Goal: Check status: Check status

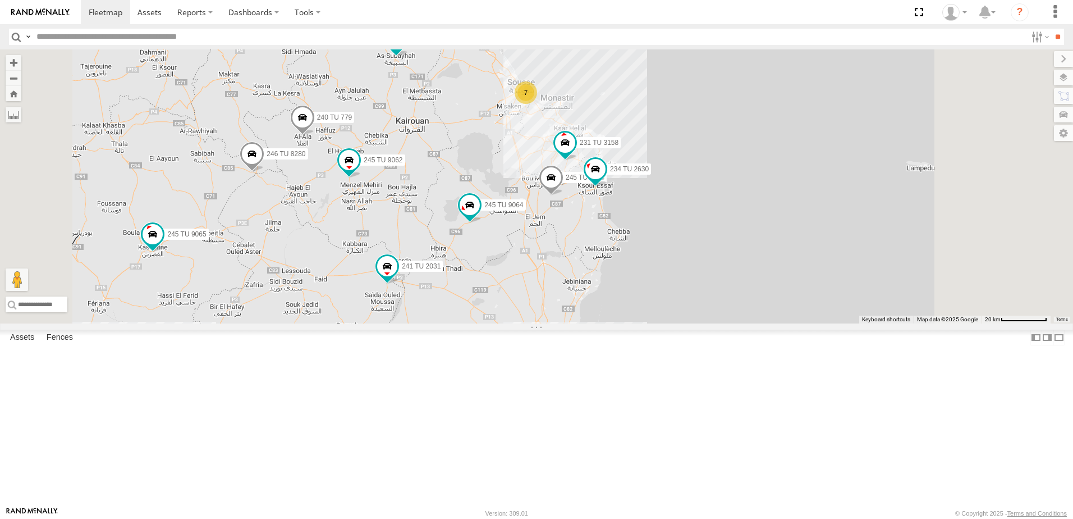
drag, startPoint x: 671, startPoint y: 169, endPoint x: 603, endPoint y: 230, distance: 91.0
click at [603, 230] on div "241 TU 2029 245 TU 4334 246 TU 8288 245 TU 9065 245 TU 9058 245 TU 9062 241 TU …" at bounding box center [536, 186] width 1073 height 274
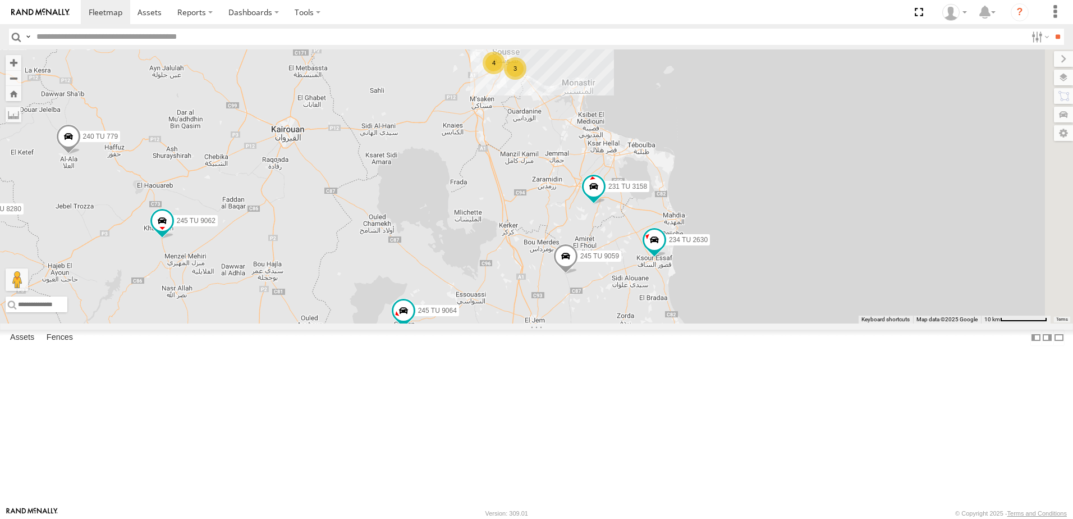
drag, startPoint x: 574, startPoint y: 258, endPoint x: 448, endPoint y: 327, distance: 143.7
click at [448, 323] on div "241 TU 2029 245 TU 4334 246 TU 8288 245 TU 9065 245 TU 9058 245 TU 9062 241 TU …" at bounding box center [536, 186] width 1073 height 274
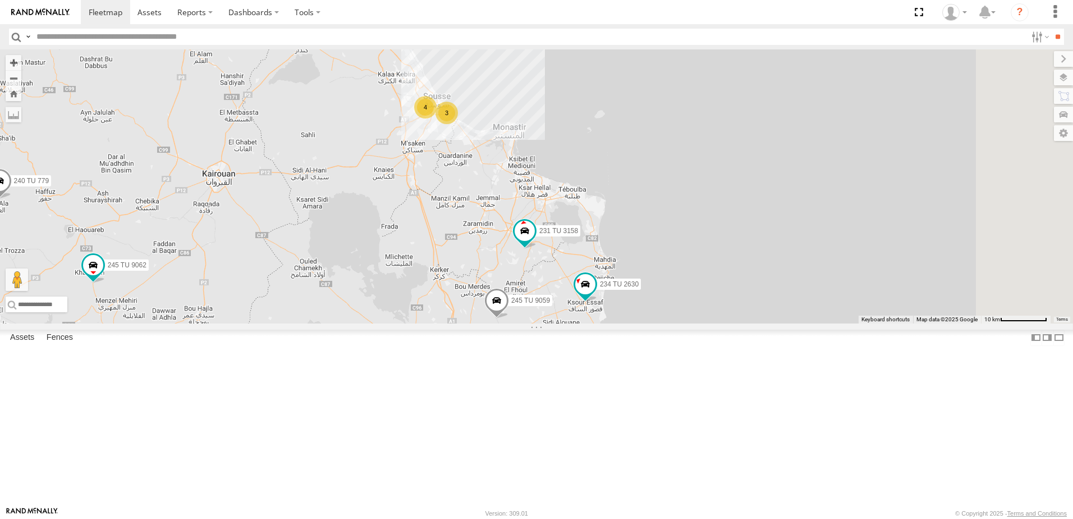
drag, startPoint x: 556, startPoint y: 251, endPoint x: 494, endPoint y: 291, distance: 73.6
click at [484, 295] on div "241 TU 2029 245 TU 4334 246 TU 8288 245 TU 9065 245 TU 9058 245 TU 9062 241 TU …" at bounding box center [536, 186] width 1073 height 274
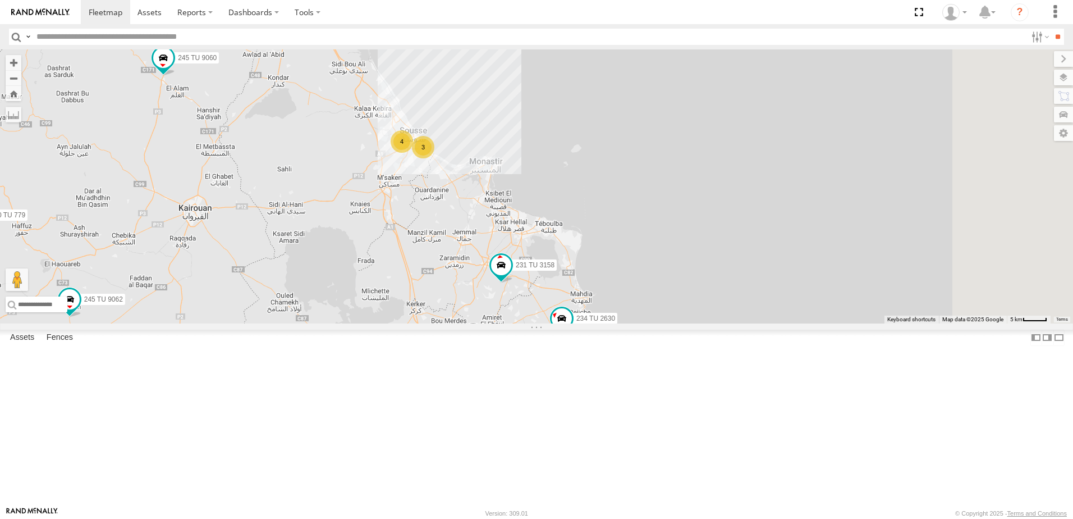
drag, startPoint x: 558, startPoint y: 264, endPoint x: 545, endPoint y: 297, distance: 35.5
click at [537, 297] on div "241 TU 2029 245 TU 4334 246 TU 8288 245 TU 9065 245 TU 9058 245 TU 9062 241 TU …" at bounding box center [536, 186] width 1073 height 274
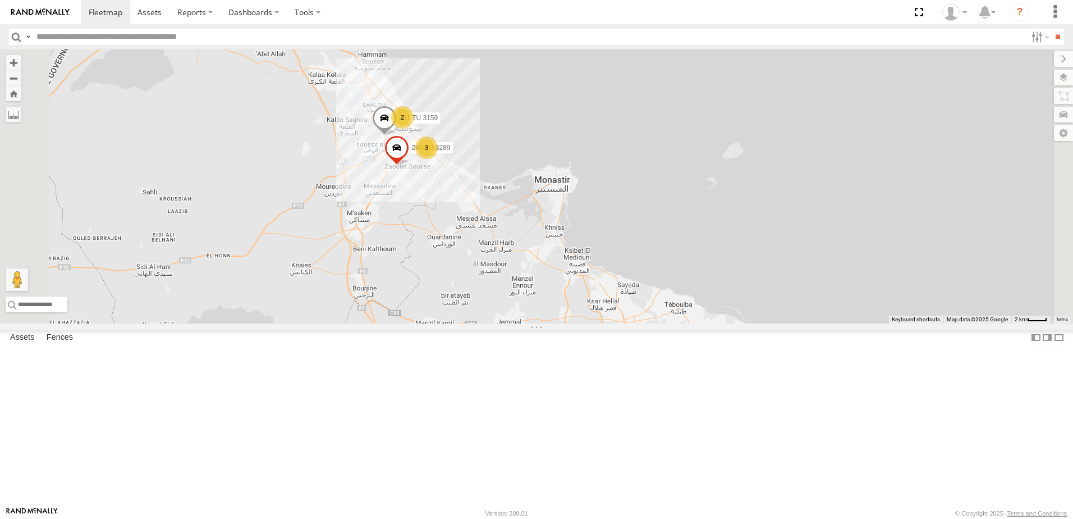
drag, startPoint x: 559, startPoint y: 242, endPoint x: 571, endPoint y: 328, distance: 86.7
click at [570, 323] on div "241 TU 2029 245 TU 4334 246 TU 8288 245 TU 9065 245 TU 9058 245 TU 9062 241 TU …" at bounding box center [536, 186] width 1073 height 274
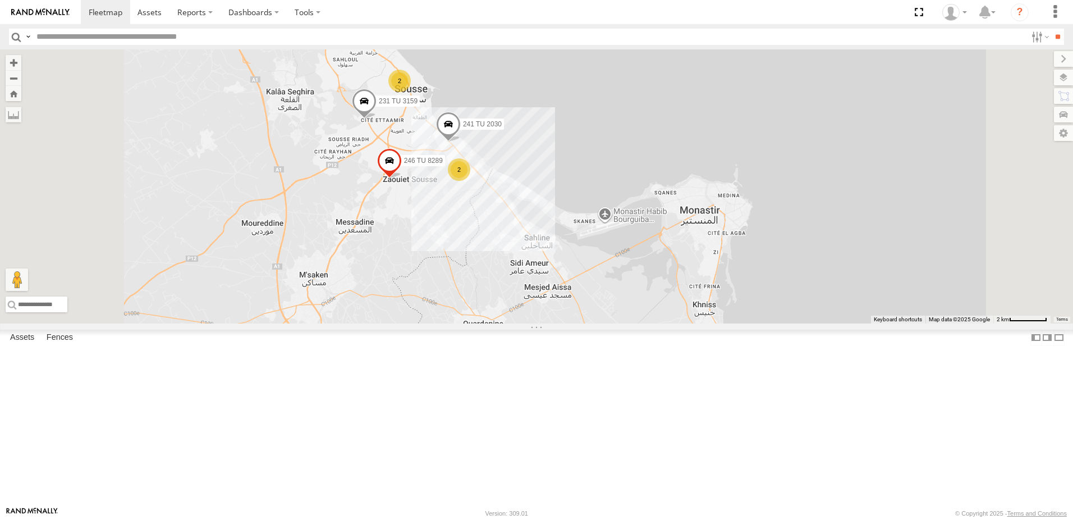
drag, startPoint x: 543, startPoint y: 262, endPoint x: 549, endPoint y: 303, distance: 41.9
click at [549, 303] on div "241 TU 2029 245 TU 4334 246 TU 8288 245 TU 9065 245 TU 9058 245 TU 9062 241 TU …" at bounding box center [536, 186] width 1073 height 274
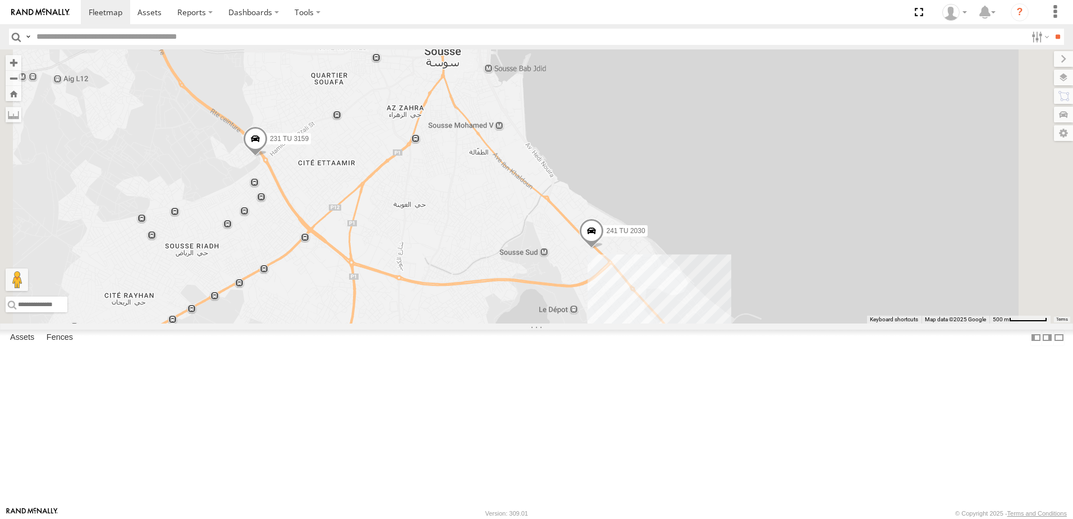
drag, startPoint x: 557, startPoint y: 203, endPoint x: 562, endPoint y: 313, distance: 110.7
click at [562, 313] on div "241 TU 2029 245 TU 4334 246 TU 8288 245 TU 9065 245 TU 9058 245 TU 9062 241 TU …" at bounding box center [536, 186] width 1073 height 274
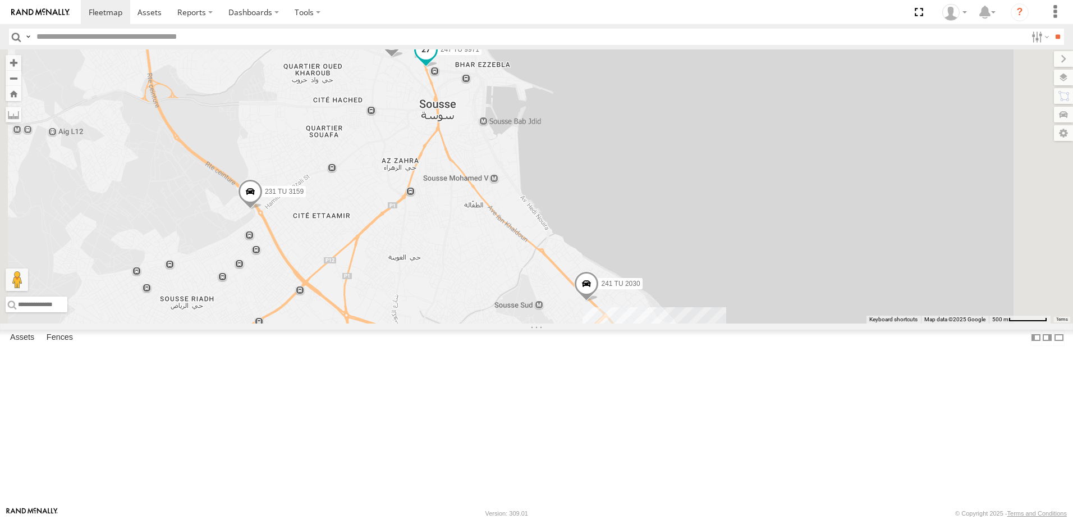
click at [436, 60] on span at bounding box center [426, 50] width 20 height 20
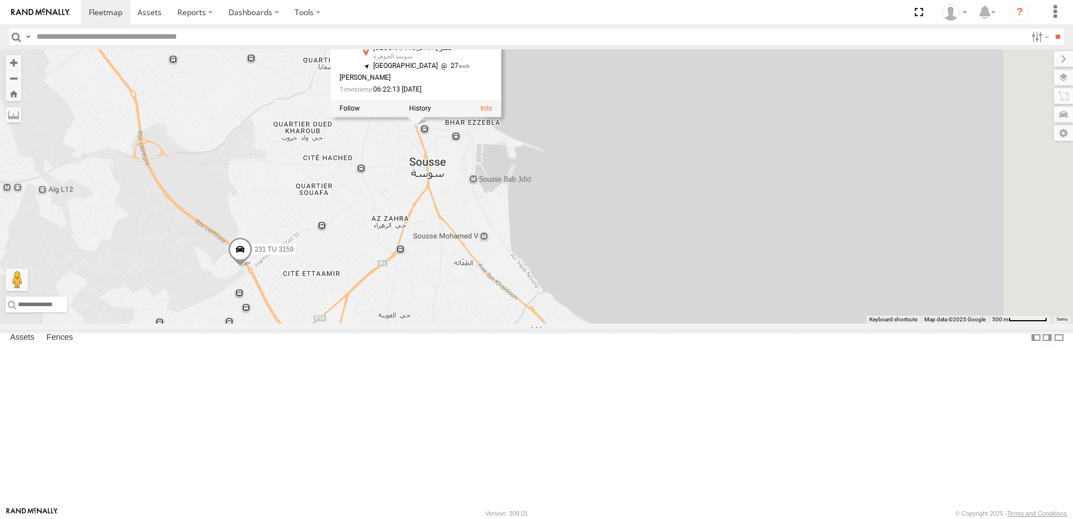
drag, startPoint x: 539, startPoint y: 180, endPoint x: 529, endPoint y: 241, distance: 62.5
click at [529, 241] on div "241 TU 2029 245 TU 4334 246 TU 8288 245 TU 9065 245 TU 9058 245 TU 9062 241 TU …" at bounding box center [536, 186] width 1073 height 274
click at [692, 94] on div "241 TU 2029 245 TU 4334 246 TU 8288 245 TU 9065 245 TU 9058 245 TU 9062 241 TU …" at bounding box center [536, 186] width 1073 height 274
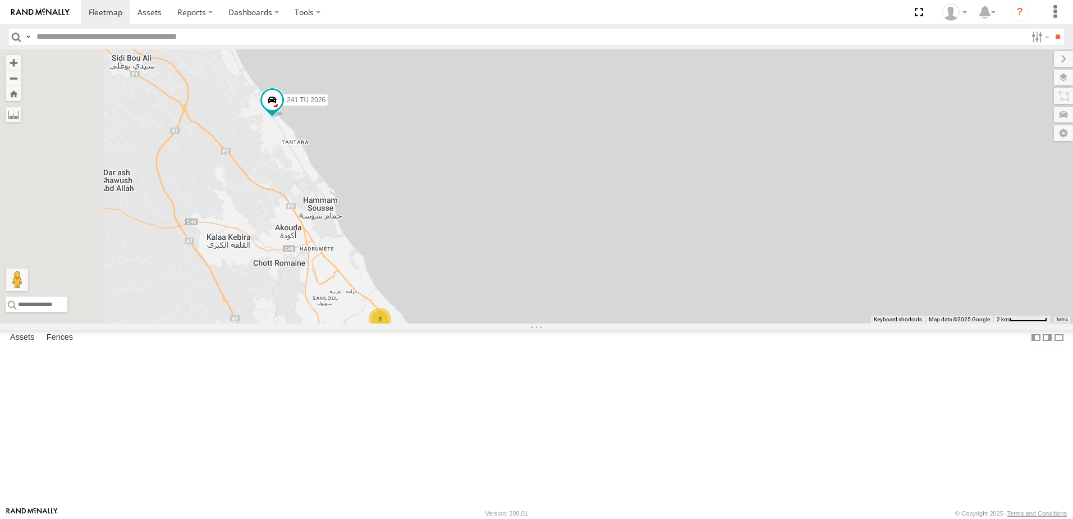
drag, startPoint x: 549, startPoint y: 238, endPoint x: 648, endPoint y: 278, distance: 107.0
click at [648, 278] on div "241 TU 2030 231 TU 3159 241 TU 2026 2 2 246 TU 8289" at bounding box center [536, 186] width 1073 height 274
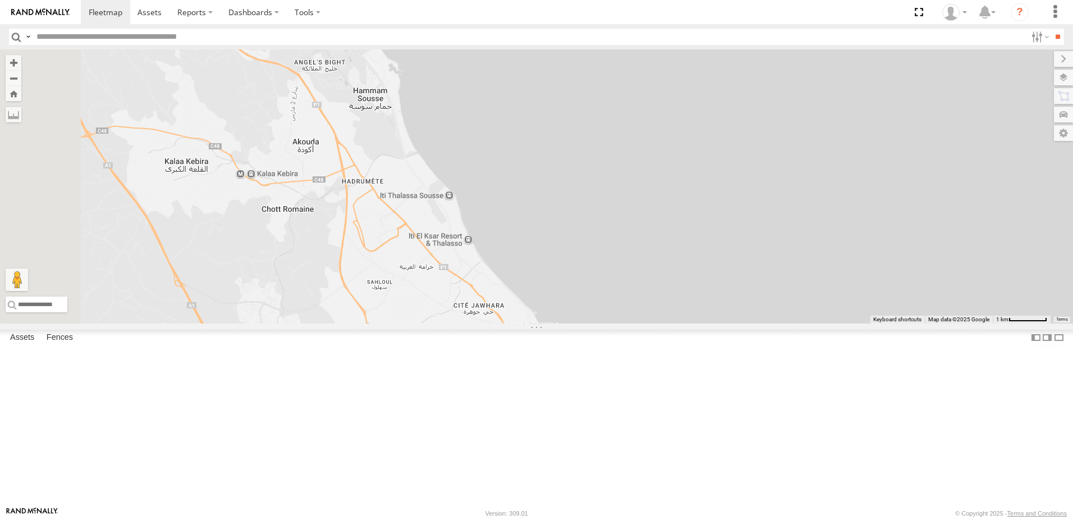
click at [701, 104] on div "241 TU 2030 231 TU 3159 241 TU 2026 246 TU 8289" at bounding box center [536, 186] width 1073 height 274
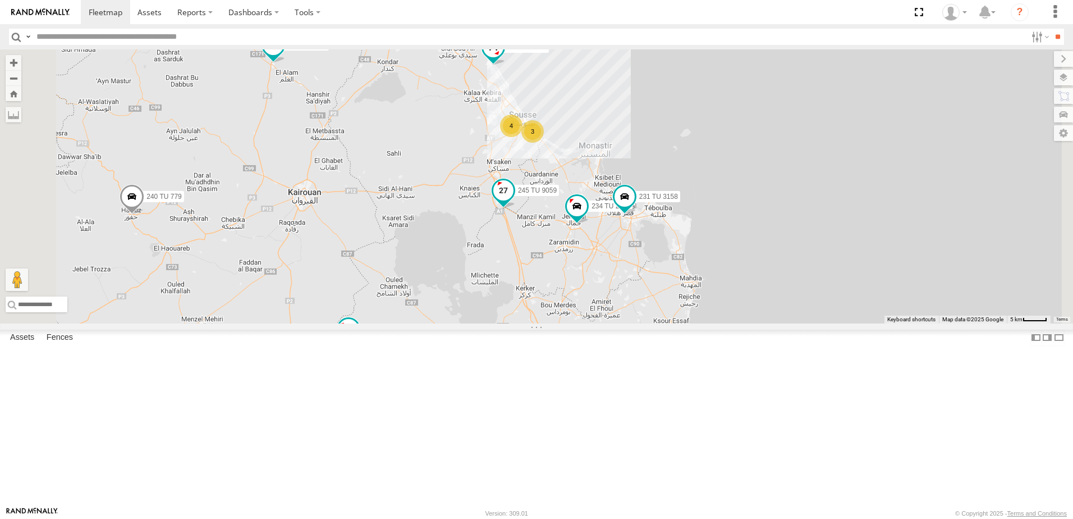
click at [513, 200] on span at bounding box center [503, 190] width 20 height 20
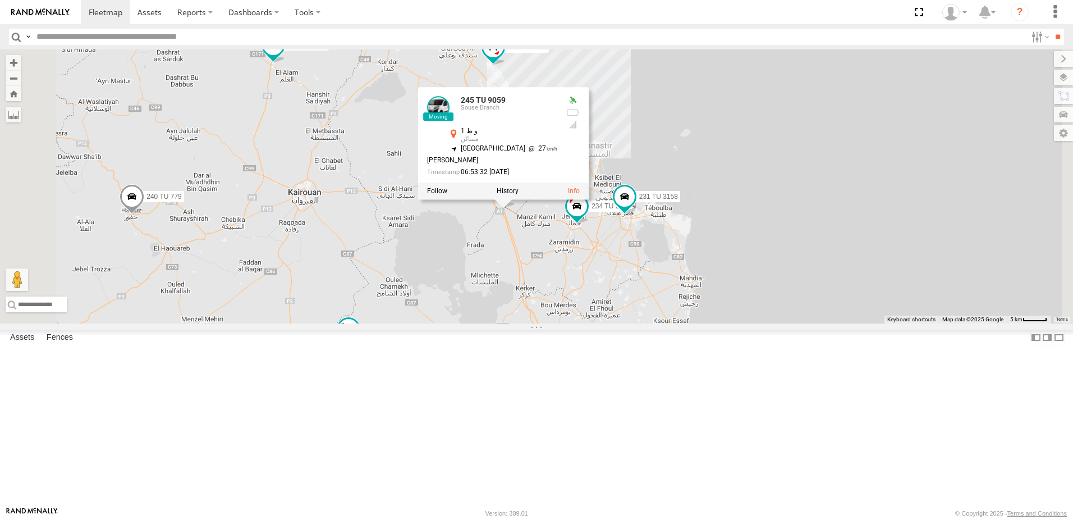
click at [600, 323] on div "241 TU 2026 234 TU 2630 231 TU 3158 245 TU 9059 245 TU 9060 245 TU 9064 245 TU …" at bounding box center [536, 186] width 1073 height 274
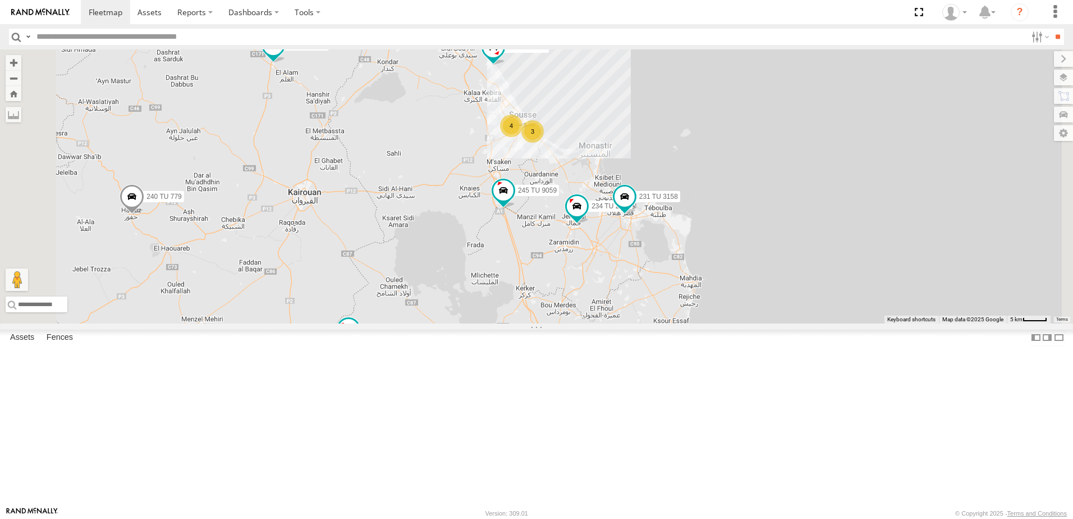
click at [359, 339] on span at bounding box center [348, 329] width 20 height 20
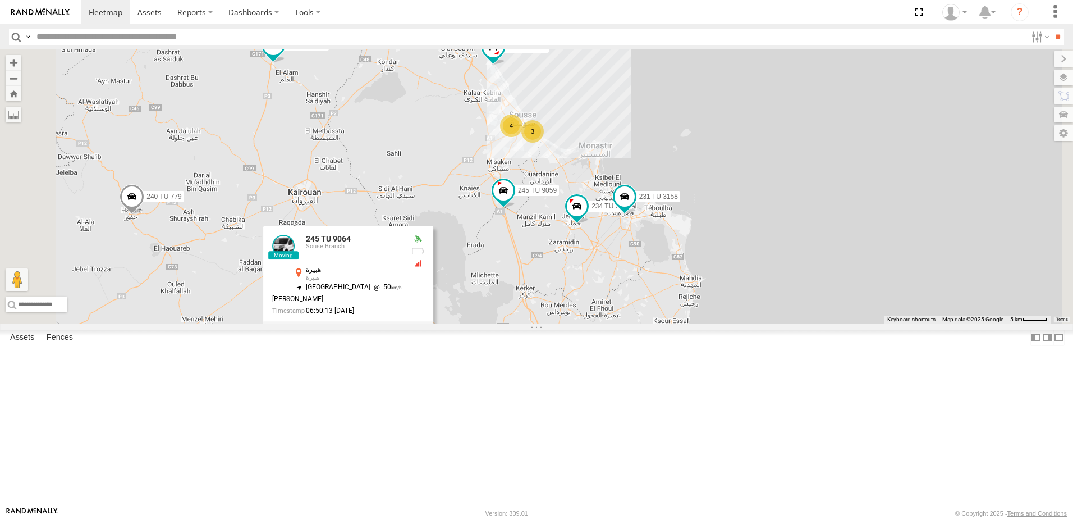
click at [674, 323] on div "241 TU 2026 234 TU 2630 231 TU 3158 245 TU 9059 245 TU 9060 245 TU 9064 245 TU …" at bounding box center [536, 186] width 1073 height 274
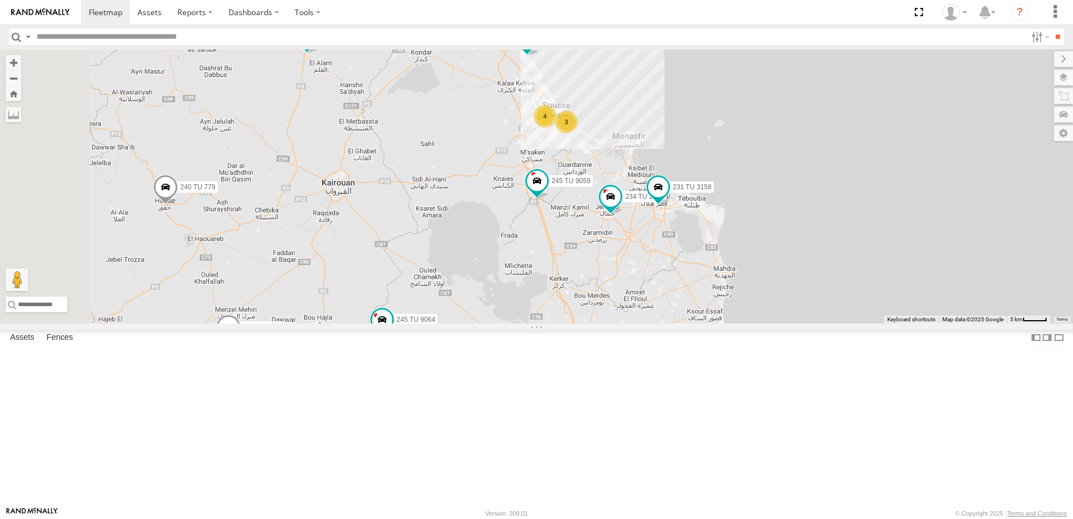
drag, startPoint x: 432, startPoint y: 338, endPoint x: 494, endPoint y: 318, distance: 65.5
click at [494, 317] on div "241 TU 2026 234 TU 2630 231 TU 3158 245 TU 9059 245 TU 9060 245 TU 9064 245 TU …" at bounding box center [536, 186] width 1073 height 274
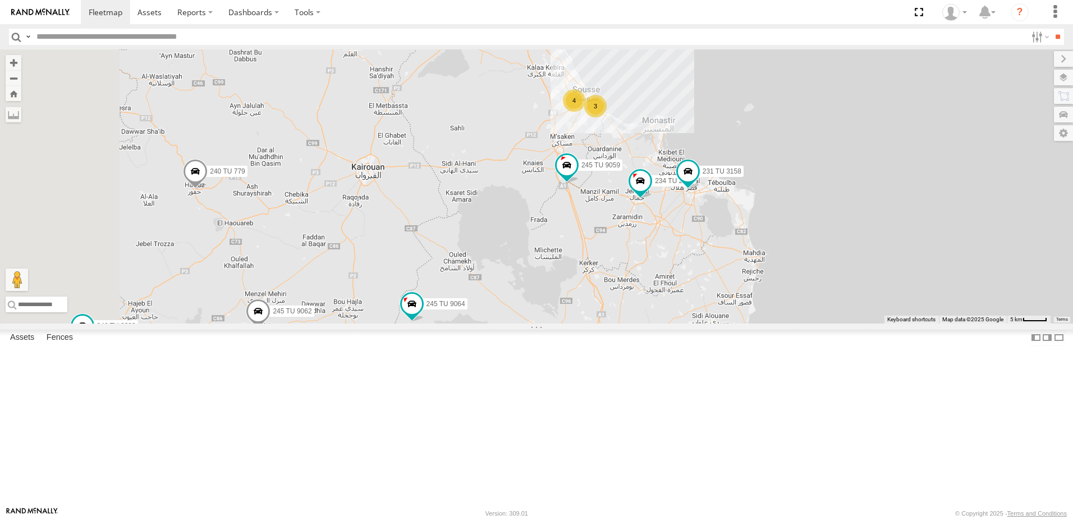
click at [270, 329] on span at bounding box center [258, 314] width 25 height 30
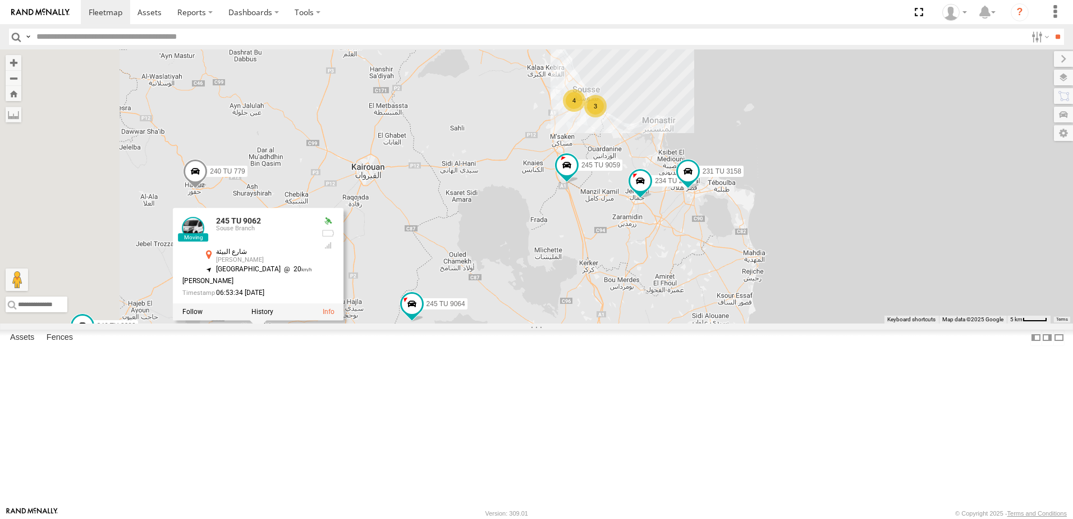
click at [548, 323] on div "241 TU 2026 234 TU 2630 231 TU 3158 245 TU 9059 245 TU 9060 245 TU 9064 245 TU …" at bounding box center [536, 186] width 1073 height 274
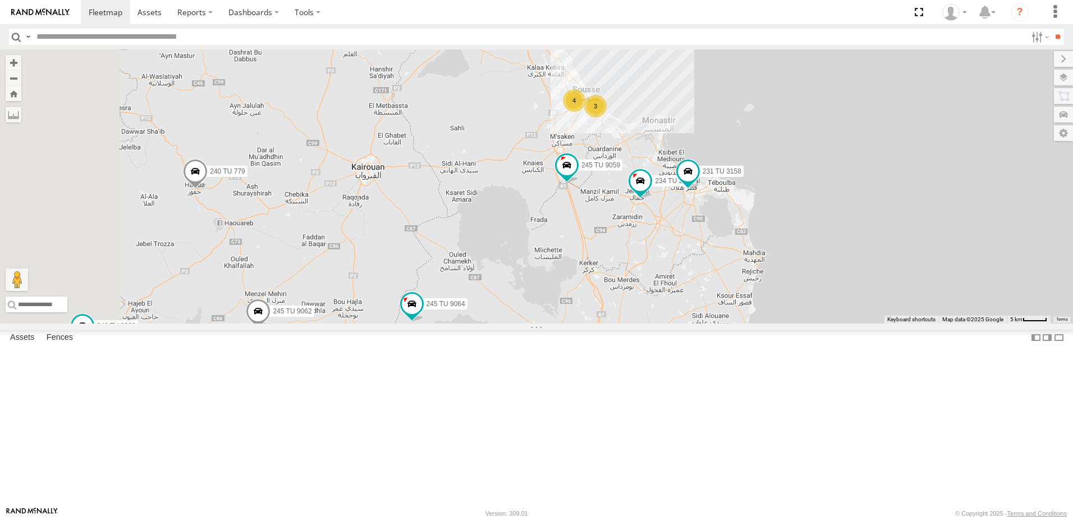
click at [208, 190] on span at bounding box center [195, 174] width 25 height 30
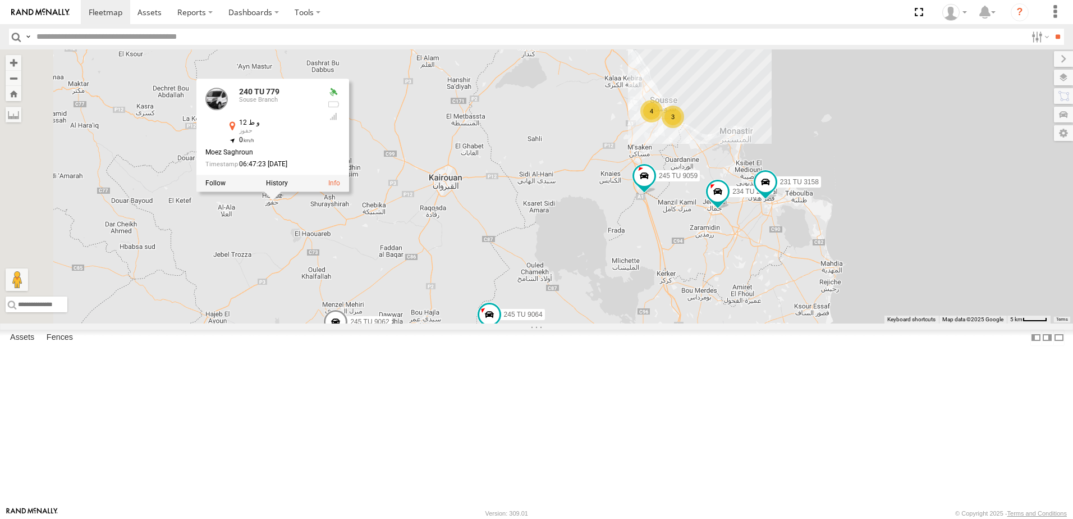
drag, startPoint x: 464, startPoint y: 236, endPoint x: 546, endPoint y: 247, distance: 83.2
click at [546, 247] on div "241 TU 2026 234 TU 2630 231 TU 3158 245 TU 9059 245 TU 9060 245 TU 9064 245 TU …" at bounding box center [536, 186] width 1073 height 274
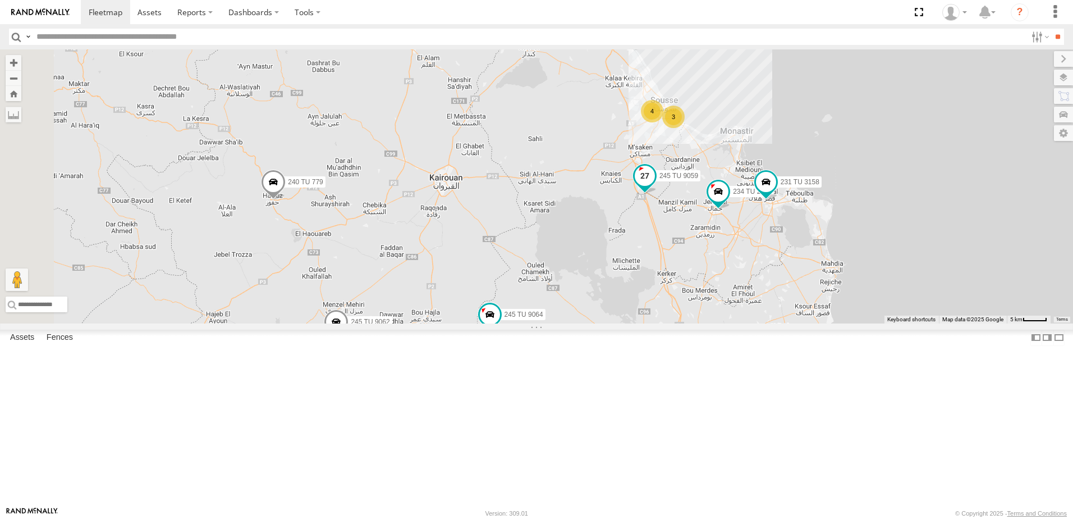
click at [655, 186] on span at bounding box center [645, 176] width 20 height 20
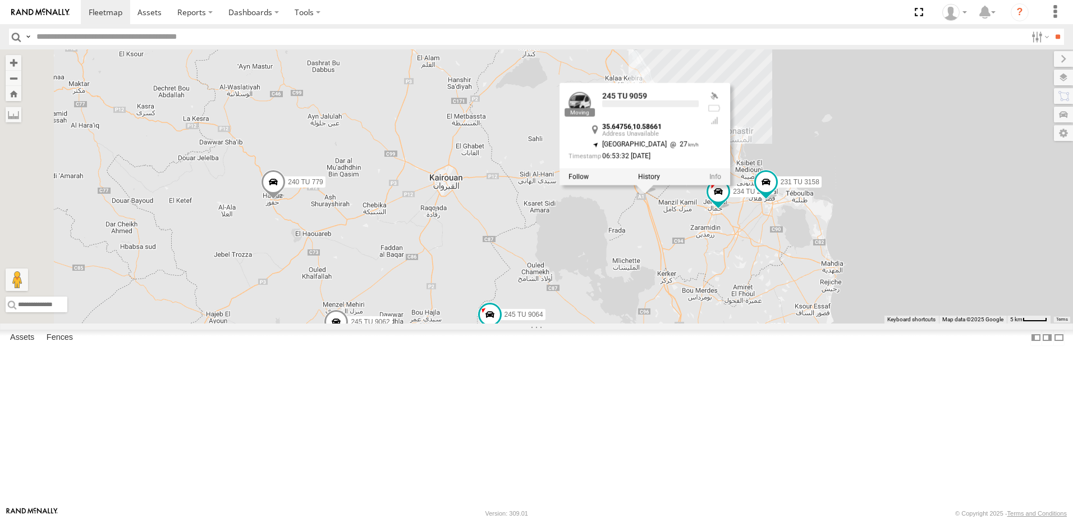
click at [778, 323] on div "241 TU 2026 234 TU 2630 231 TU 3158 245 TU 9059 245 TU 9060 245 TU 9064 245 TU …" at bounding box center [536, 186] width 1073 height 274
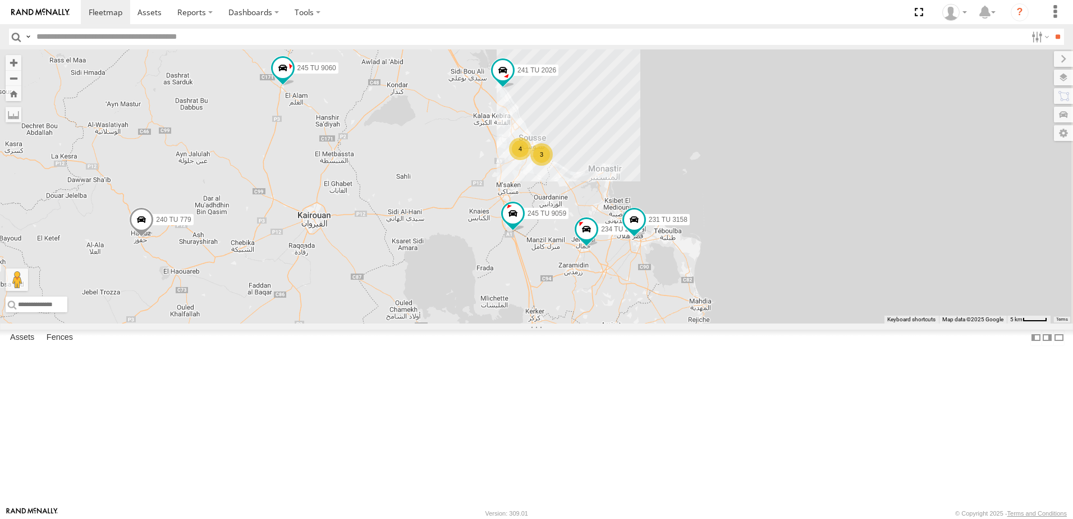
drag, startPoint x: 758, startPoint y: 333, endPoint x: 625, endPoint y: 372, distance: 138.5
click at [625, 323] on div "241 TU 2026 234 TU 2630 231 TU 3158 245 TU 9059 245 TU 9060 245 TU 9064 245 TU …" at bounding box center [536, 186] width 1073 height 274
click at [591, 239] on span at bounding box center [581, 229] width 20 height 20
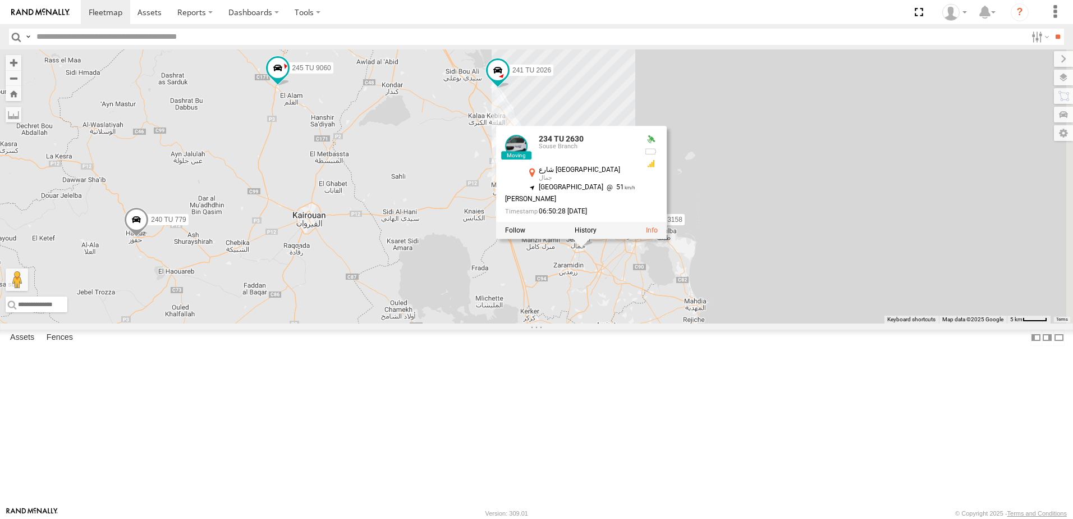
click at [690, 323] on div "241 TU 2026 234 TU 2630 231 TU 3158 245 TU 9059 245 TU 9060 245 TU 9064 245 TU …" at bounding box center [536, 186] width 1073 height 274
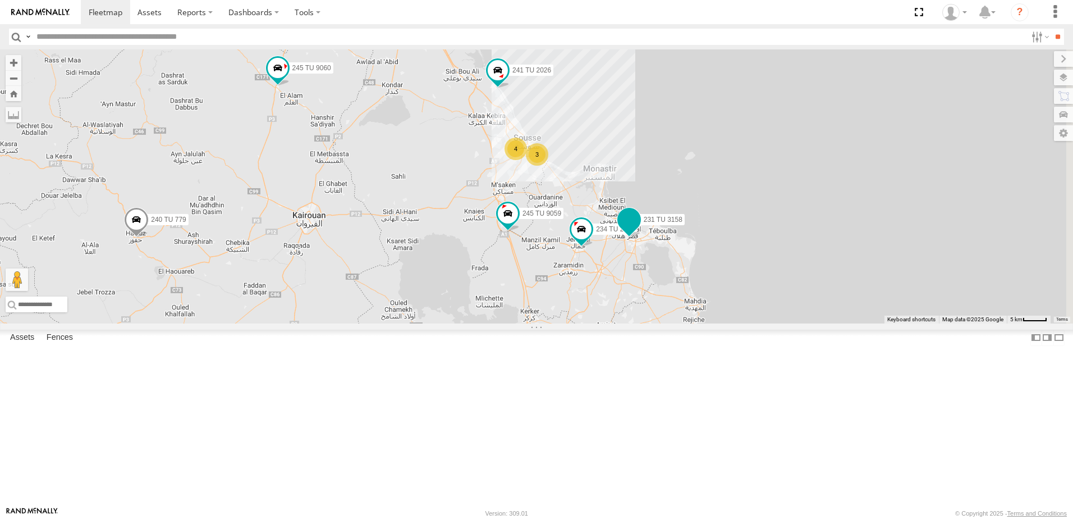
click at [639, 230] on span at bounding box center [629, 220] width 20 height 20
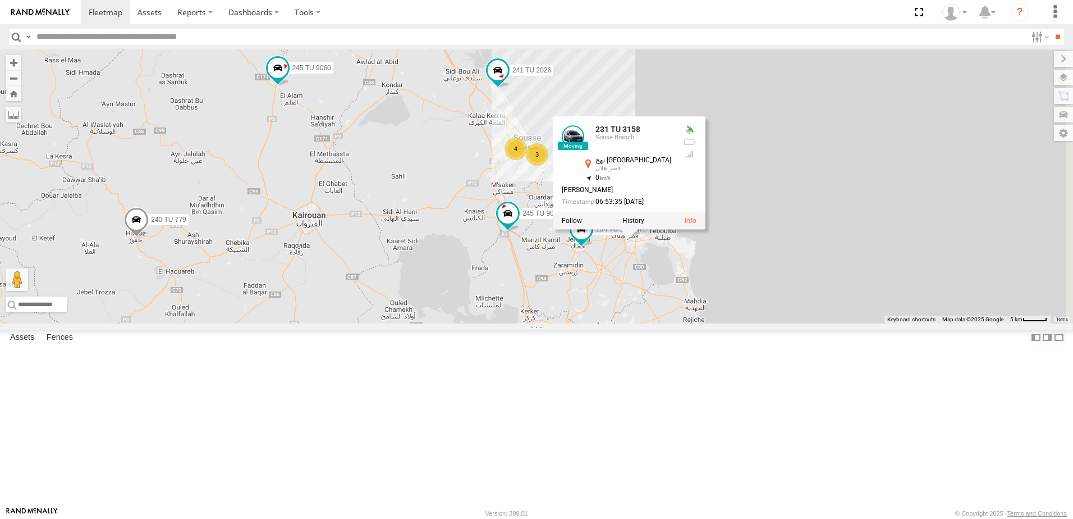
click at [786, 323] on div "241 TU 2026 234 TU 2630 231 TU 3158 245 TU 9059 245 TU 9060 245 TU 9064 245 TU …" at bounding box center [536, 186] width 1073 height 274
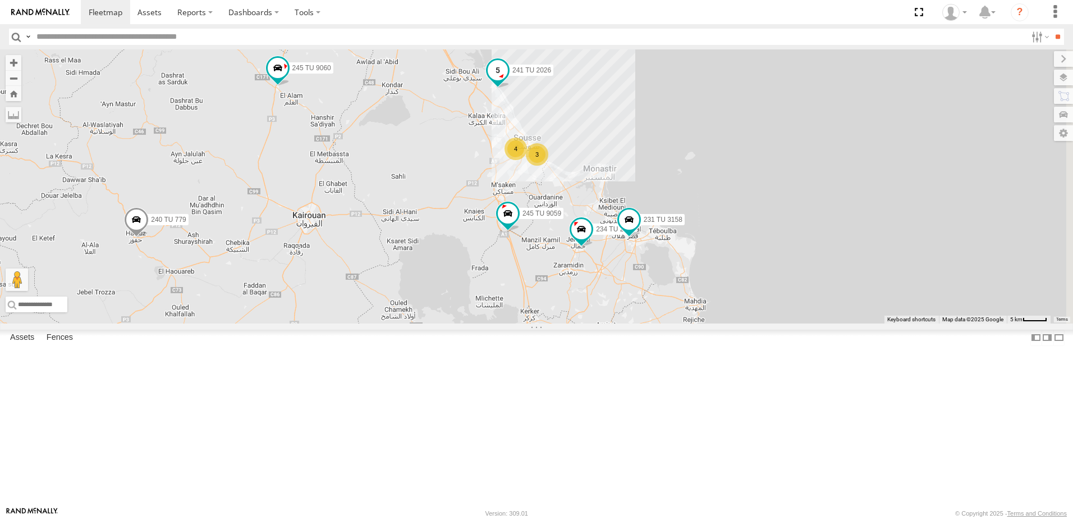
click at [510, 89] on span at bounding box center [497, 73] width 25 height 30
click at [812, 157] on div "241 TU 2026 234 TU 2630 231 TU 3158 245 TU 9059 245 TU 9060 245 TU 9064 245 TU …" at bounding box center [536, 186] width 1073 height 274
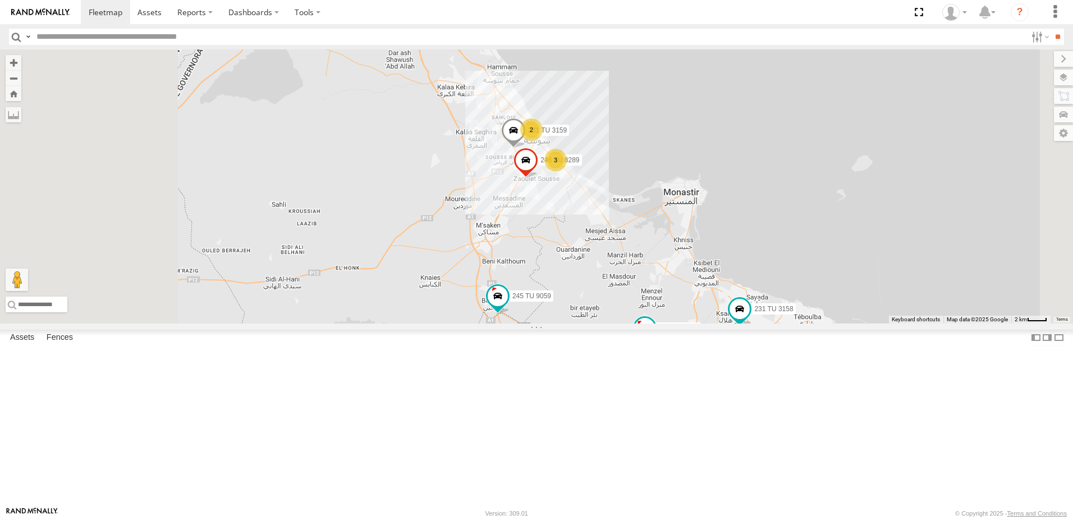
drag, startPoint x: 689, startPoint y: 164, endPoint x: 723, endPoint y: 179, distance: 37.2
click at [723, 179] on div "241 TU 2026 234 TU 2630 231 TU 3158 245 TU 9059 245 TU 9060 245 TU 9064 245 TU …" at bounding box center [536, 186] width 1073 height 274
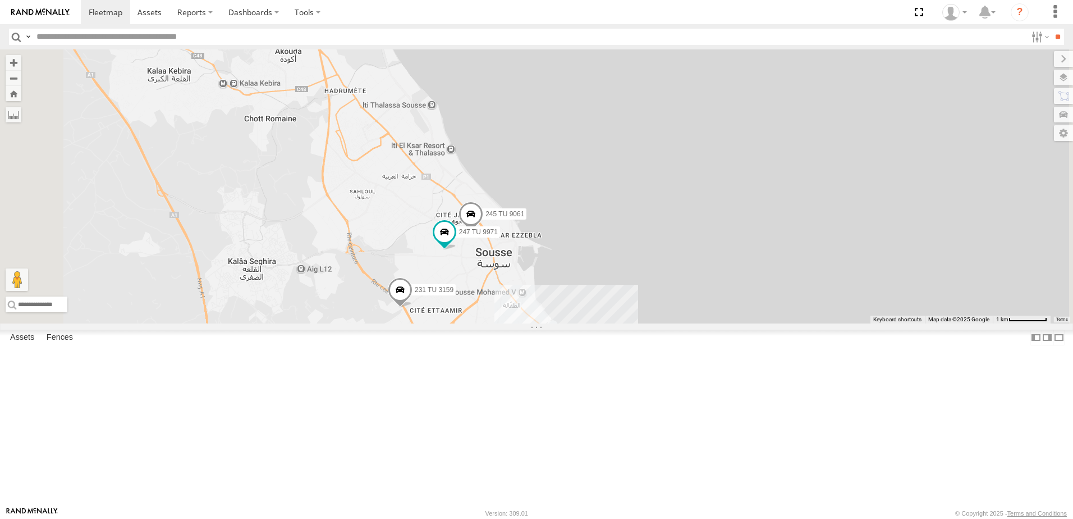
drag, startPoint x: 611, startPoint y: 264, endPoint x: 673, endPoint y: 209, distance: 83.1
click at [673, 209] on div "241 TU 2026 234 TU 2630 231 TU 3158 245 TU 9059 245 TU 9060 245 TU 9064 245 TU …" at bounding box center [536, 186] width 1073 height 274
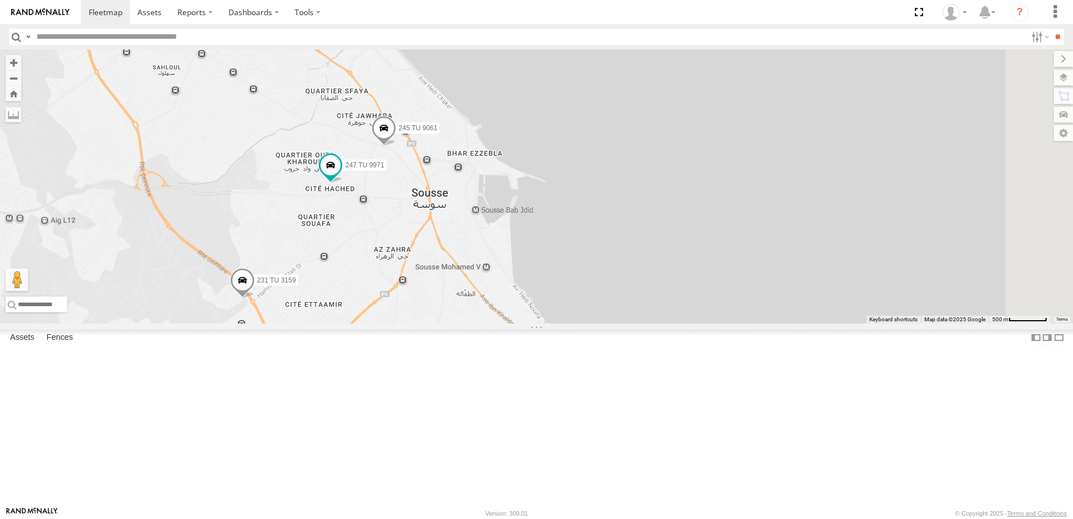
drag, startPoint x: 558, startPoint y: 267, endPoint x: 464, endPoint y: 53, distance: 234.2
click at [464, 53] on div "241 TU 2026 234 TU 2630 231 TU 3158 245 TU 9059 245 TU 9060 245 TU 9064 245 TU …" at bounding box center [536, 186] width 1073 height 274
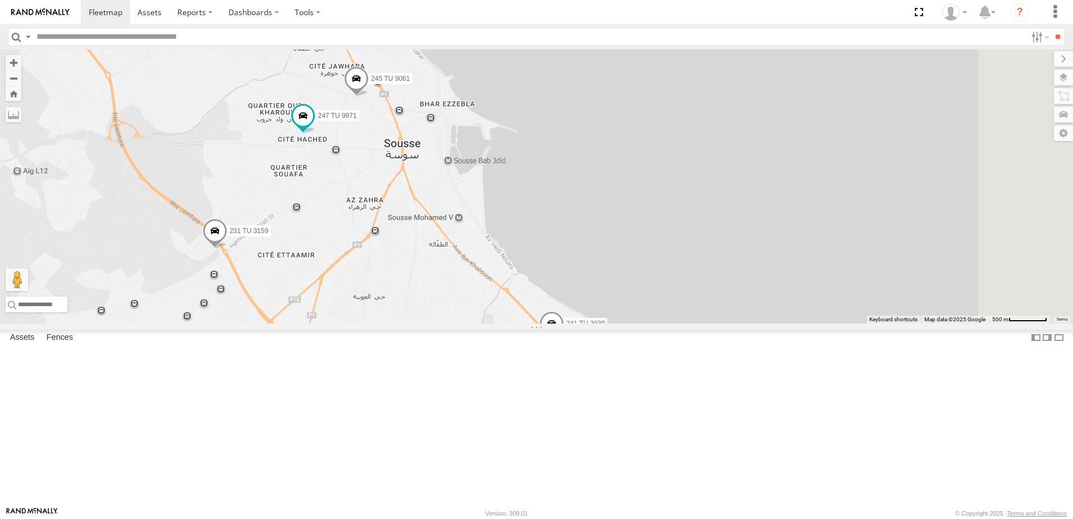
drag, startPoint x: 652, startPoint y: 292, endPoint x: 622, endPoint y: 231, distance: 67.5
click at [622, 231] on div "241 TU 2026 234 TU 2630 231 TU 3158 245 TU 9059 245 TU 9060 245 TU 9064 245 TU …" at bounding box center [536, 186] width 1073 height 274
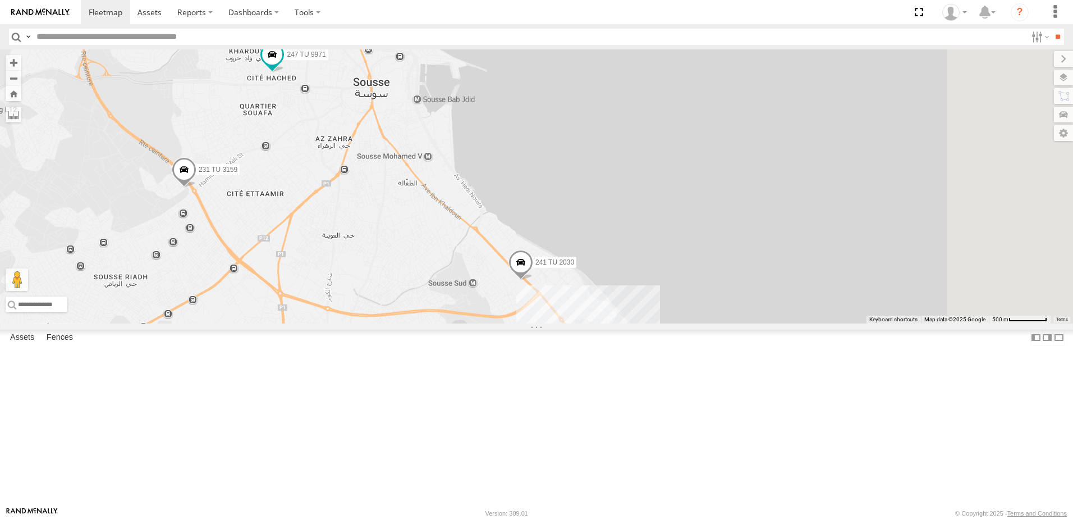
click at [533, 280] on span at bounding box center [520, 265] width 25 height 30
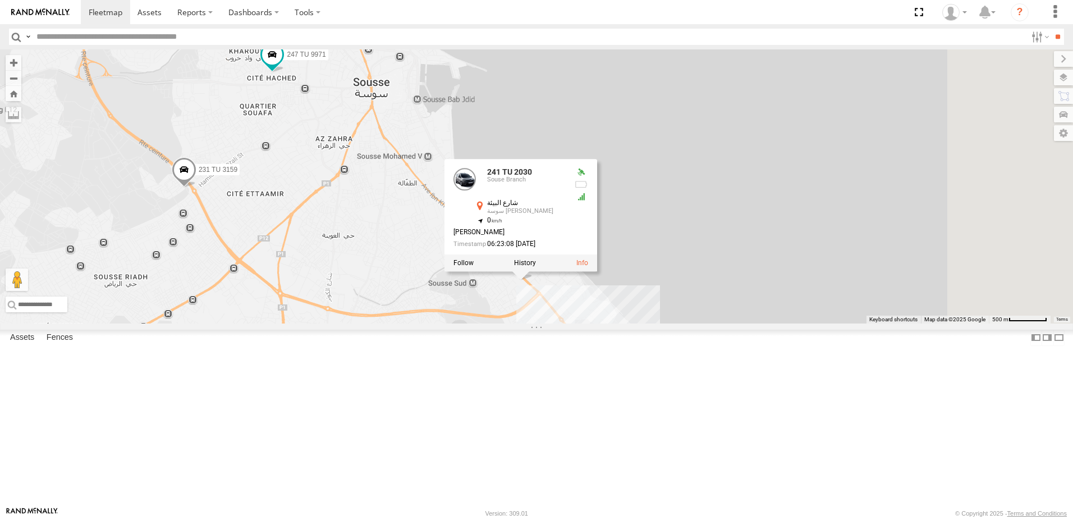
click at [827, 323] on div "241 TU 2026 234 TU 2630 231 TU 3158 245 TU 9059 245 TU 9060 245 TU 9064 245 TU …" at bounding box center [536, 186] width 1073 height 274
